Goal: Book appointment/travel/reservation

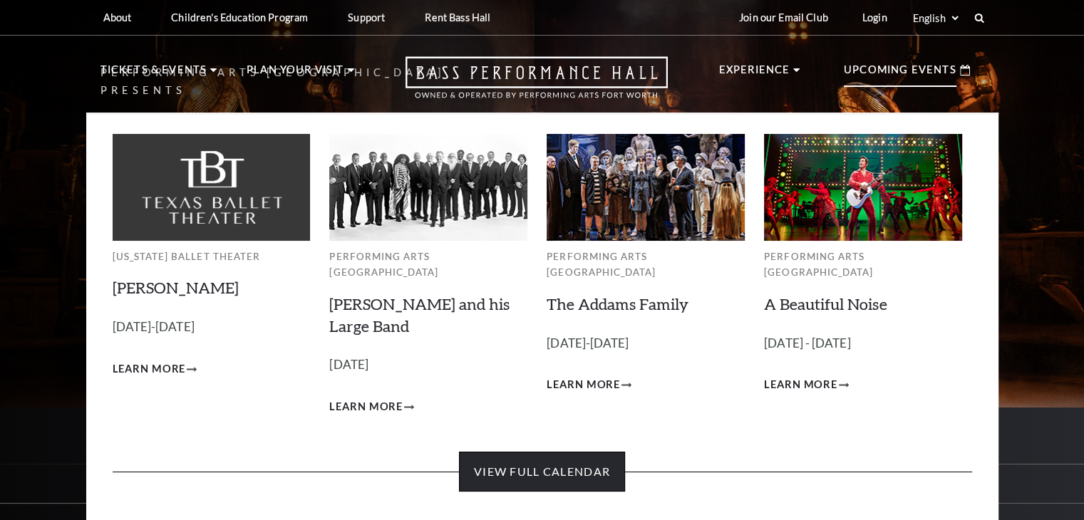
click at [519, 464] on link "View Full Calendar" at bounding box center [542, 472] width 166 height 40
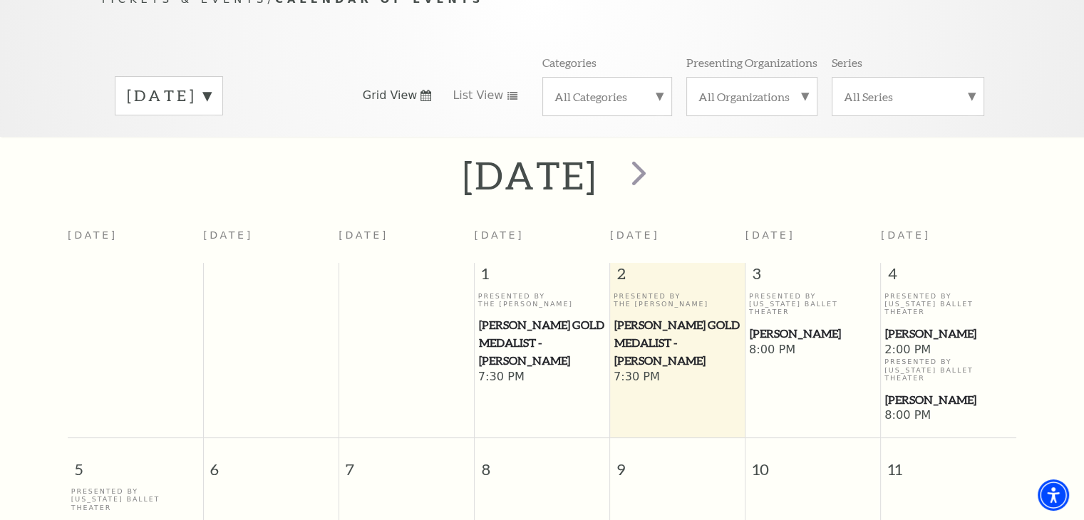
scroll to position [197, 0]
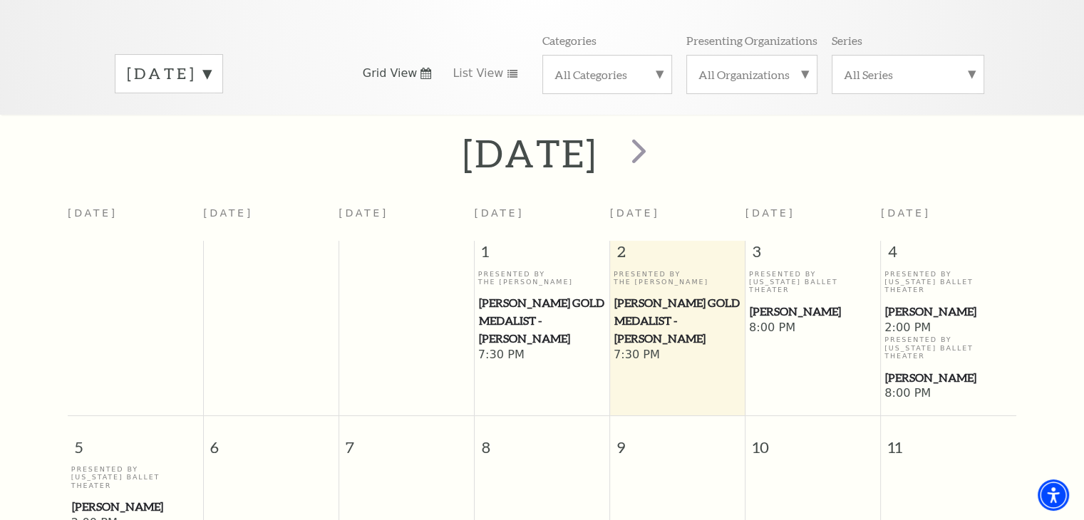
click at [211, 63] on label "[DATE]" at bounding box center [169, 74] width 84 height 22
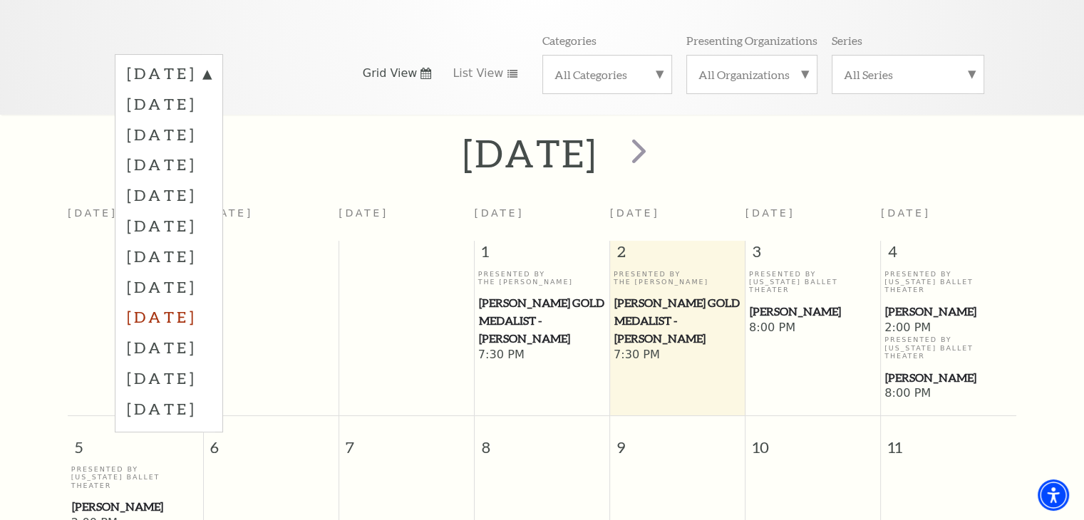
click at [192, 302] on label "[DATE]" at bounding box center [169, 317] width 84 height 31
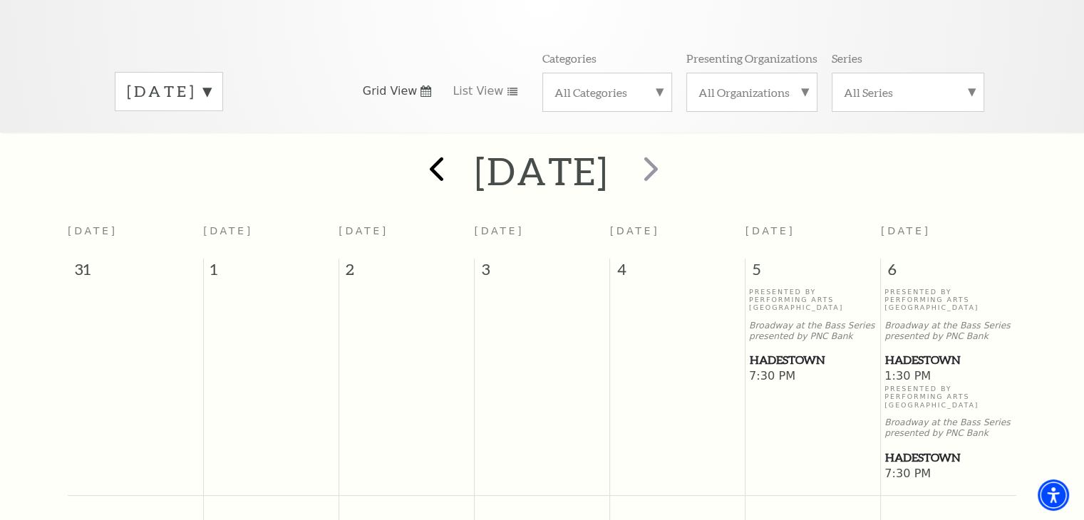
scroll to position [268, 0]
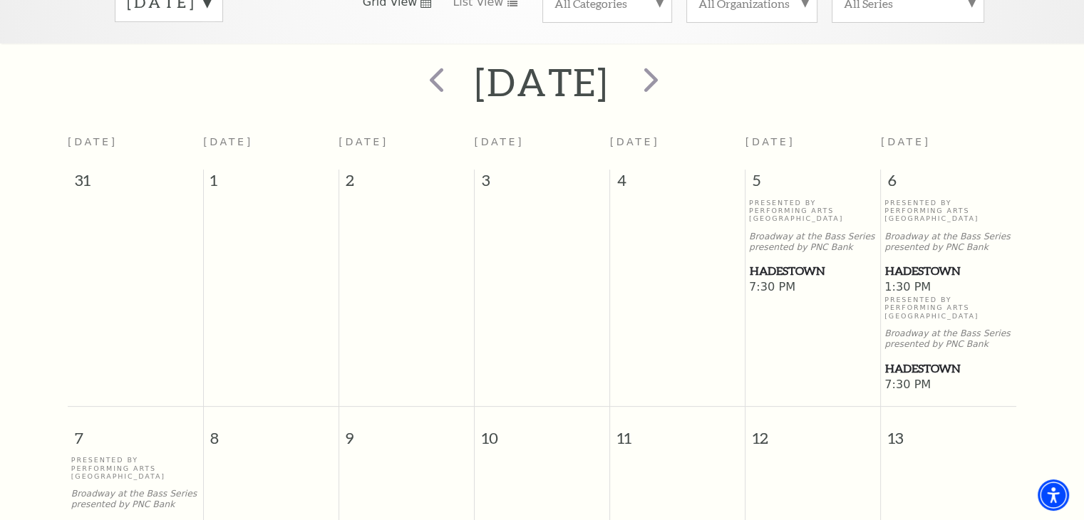
click at [800, 262] on span "Hadestown" at bounding box center [813, 271] width 127 height 18
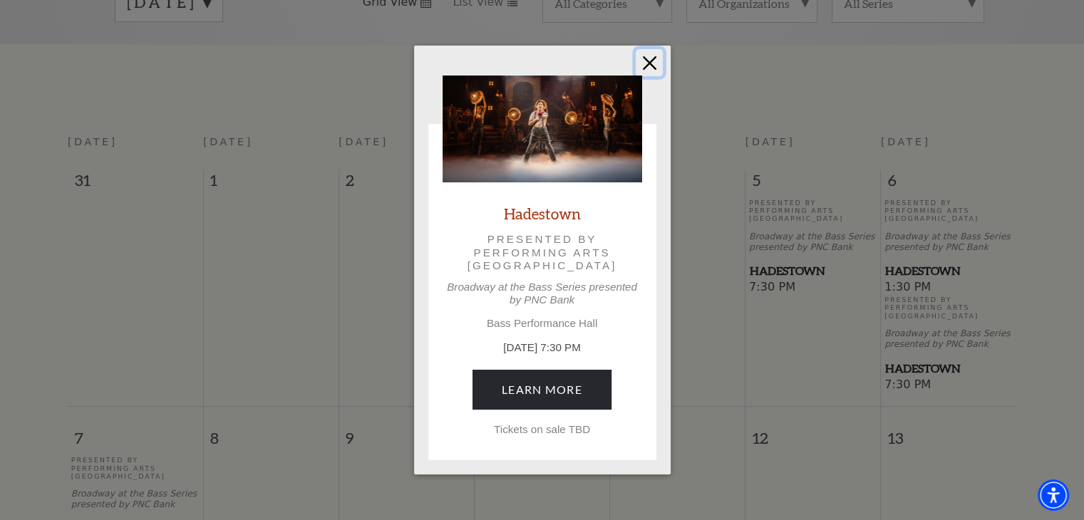
click at [649, 63] on button "Close" at bounding box center [649, 62] width 27 height 27
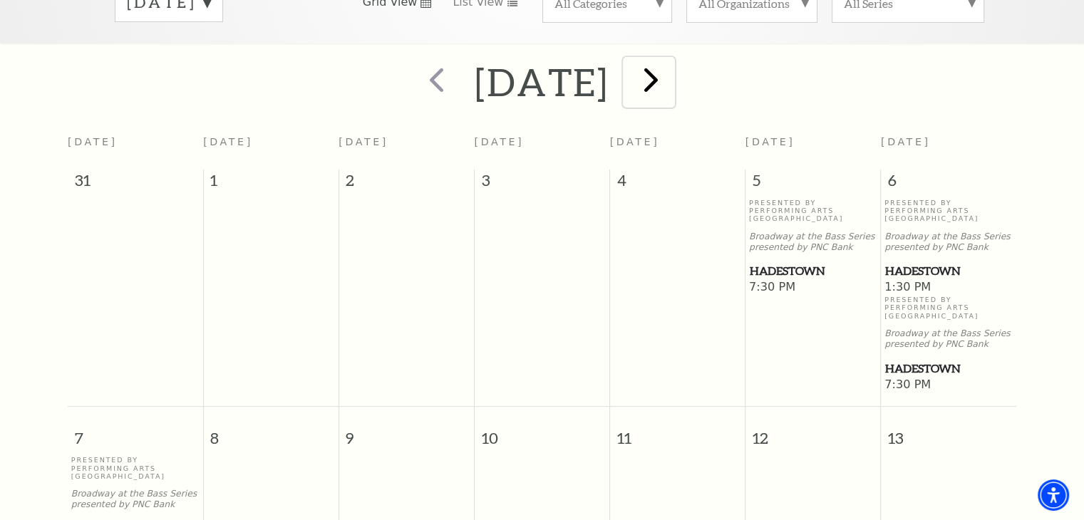
click at [671, 62] on span "next" at bounding box center [651, 79] width 41 height 41
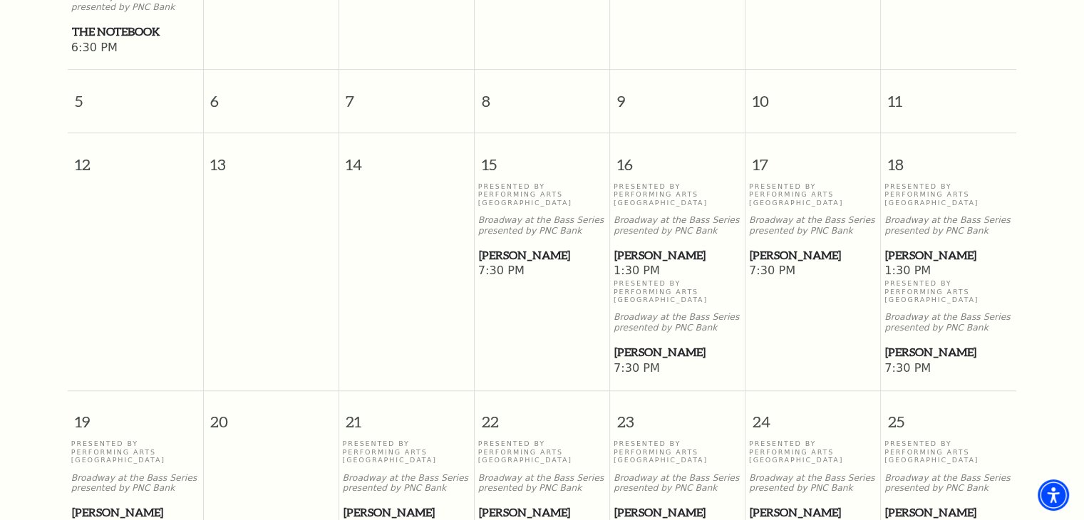
scroll to position [624, 0]
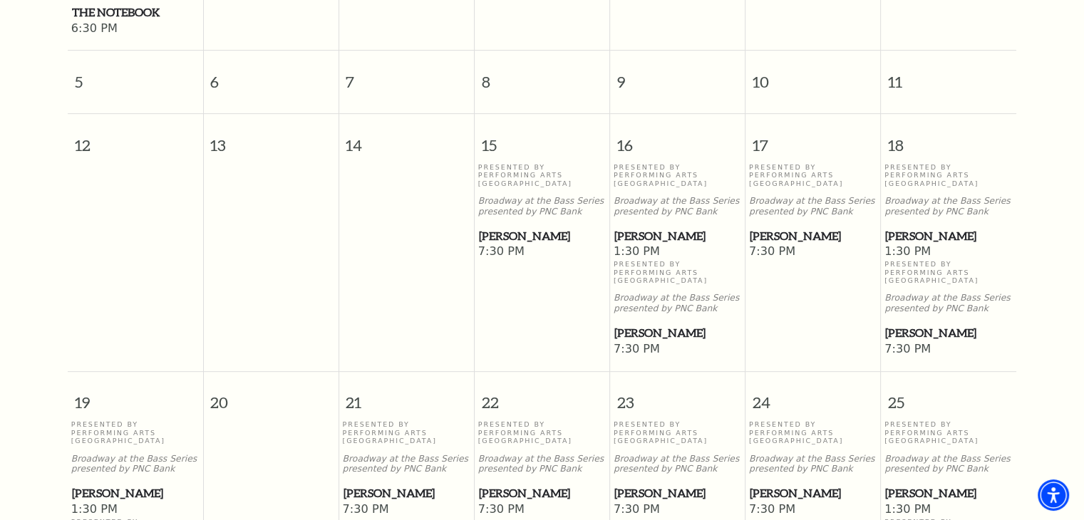
click at [503, 227] on span "[PERSON_NAME]" at bounding box center [542, 236] width 127 height 18
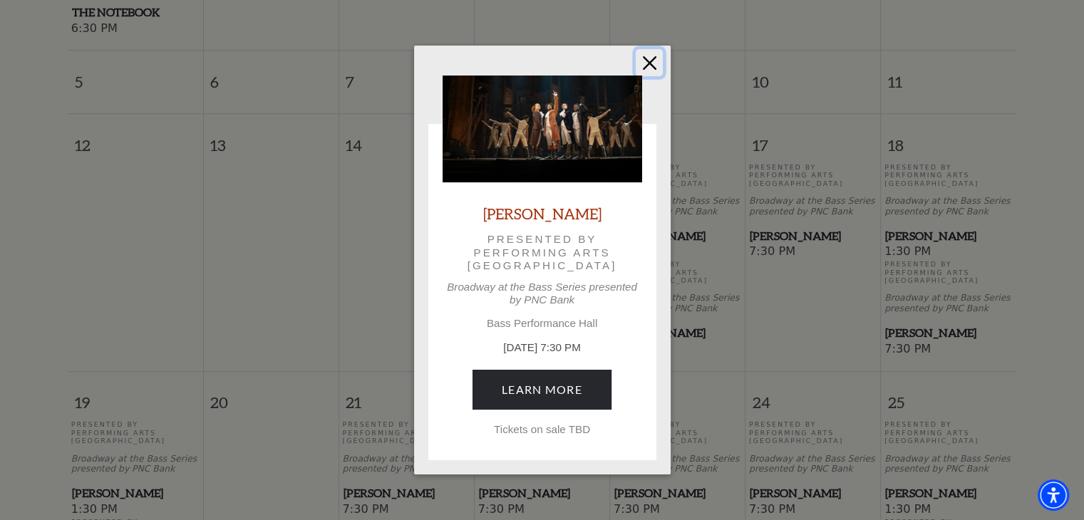
click at [643, 68] on button "Close" at bounding box center [649, 62] width 27 height 27
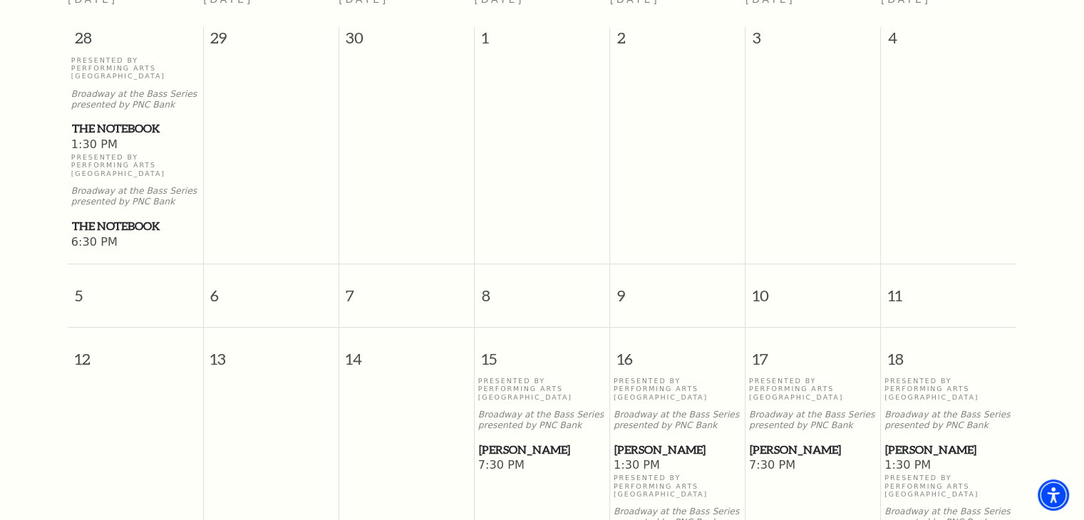
scroll to position [197, 0]
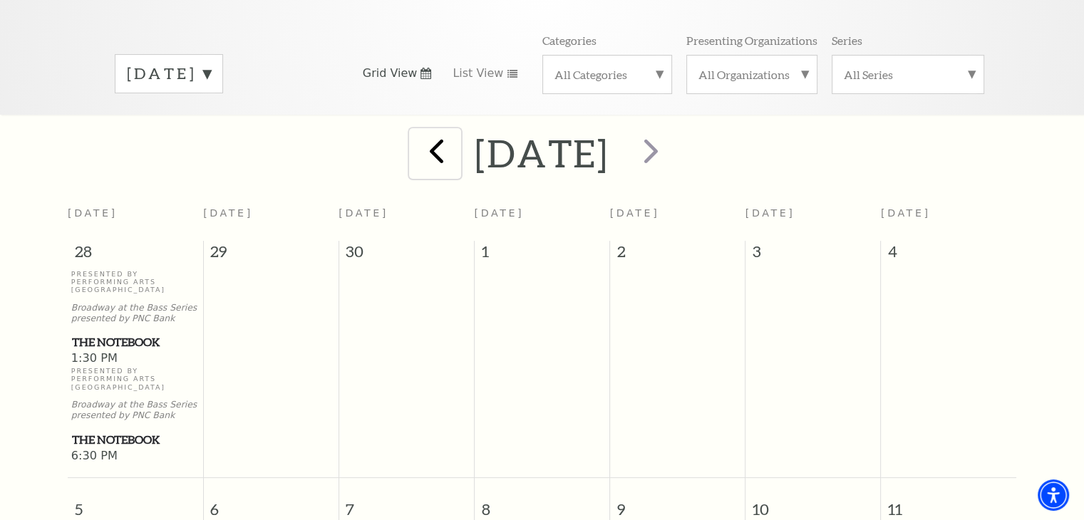
click at [428, 130] on span "prev" at bounding box center [436, 150] width 41 height 41
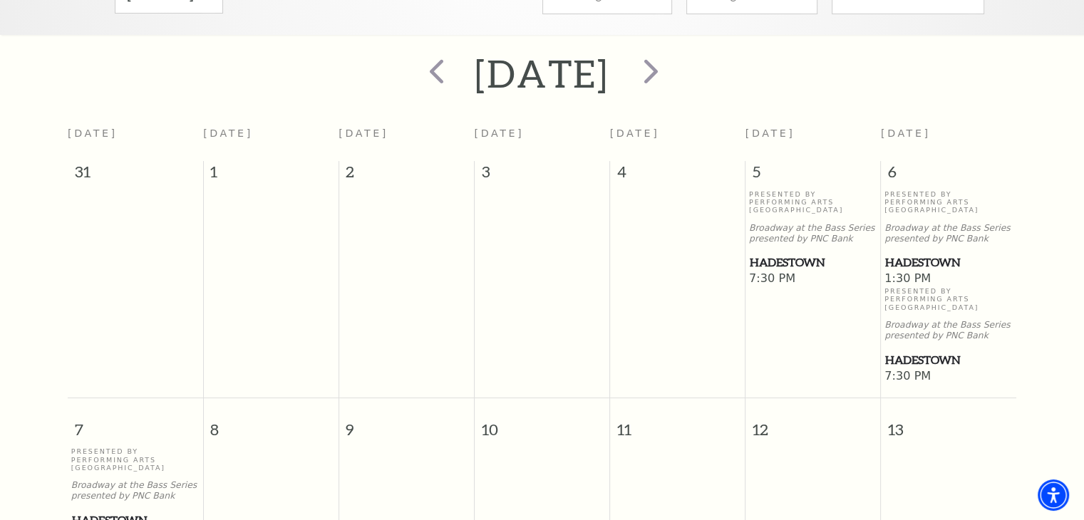
scroll to position [268, 0]
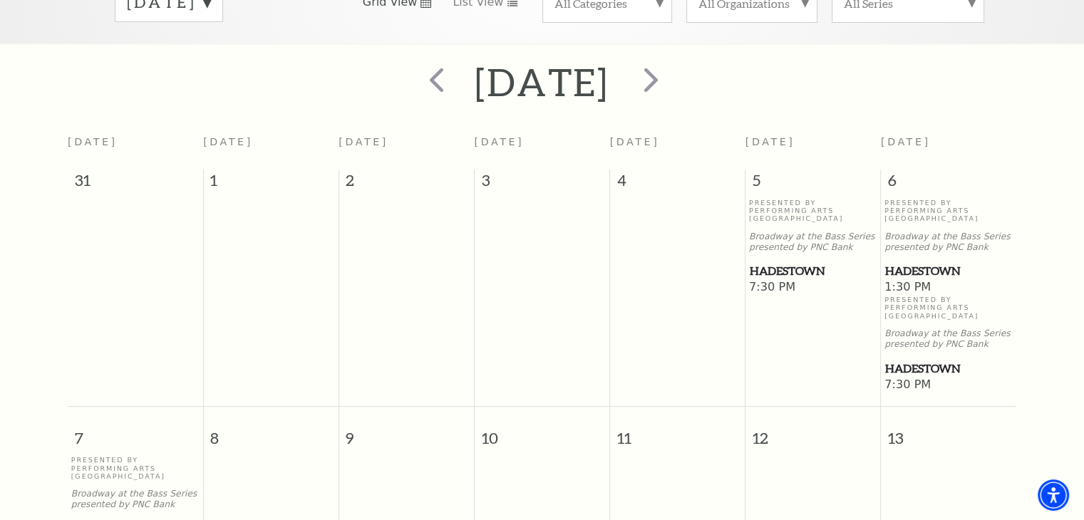
click at [774, 262] on span "Hadestown" at bounding box center [813, 271] width 127 height 18
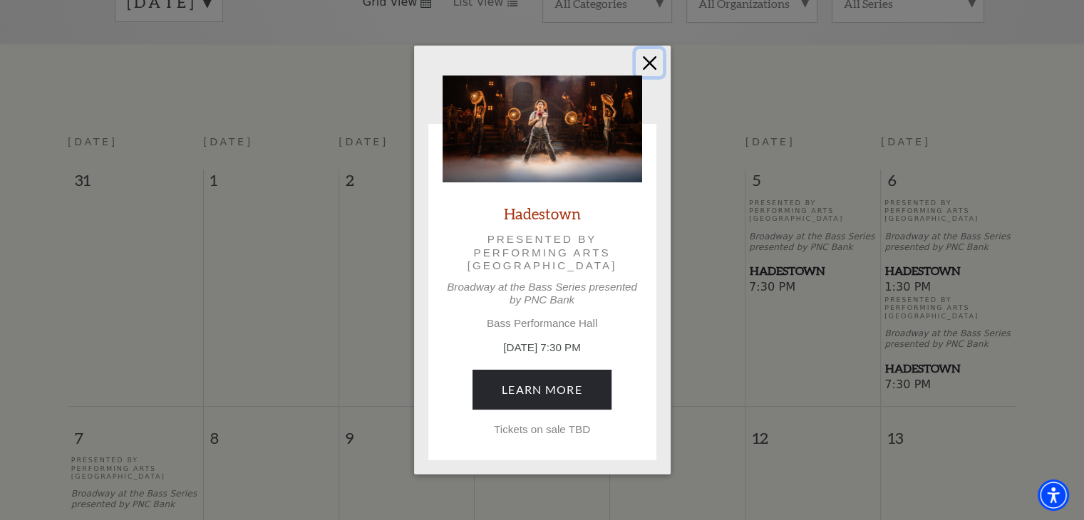
click at [649, 63] on button "Close" at bounding box center [649, 62] width 27 height 27
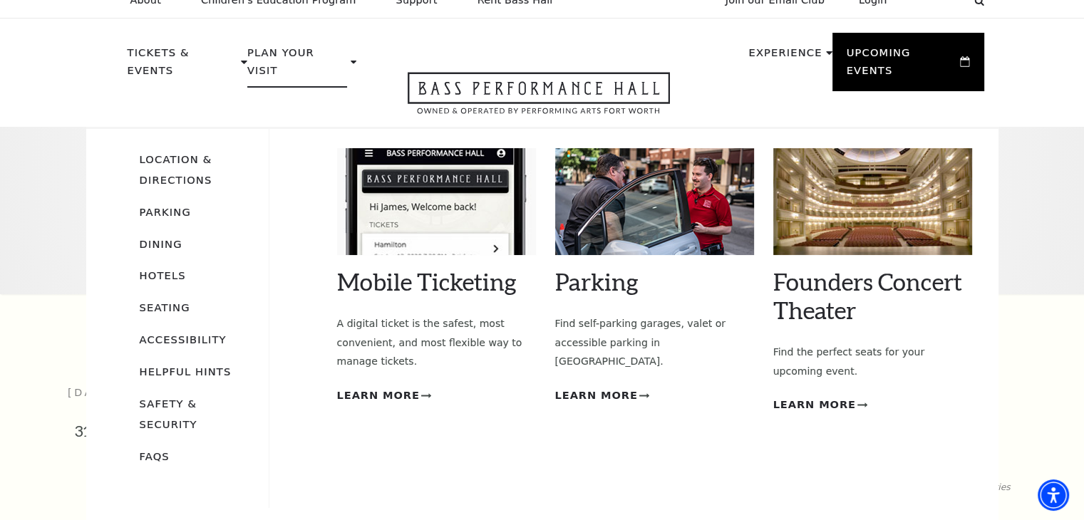
scroll to position [0, 0]
